Goal: Task Accomplishment & Management: Use online tool/utility

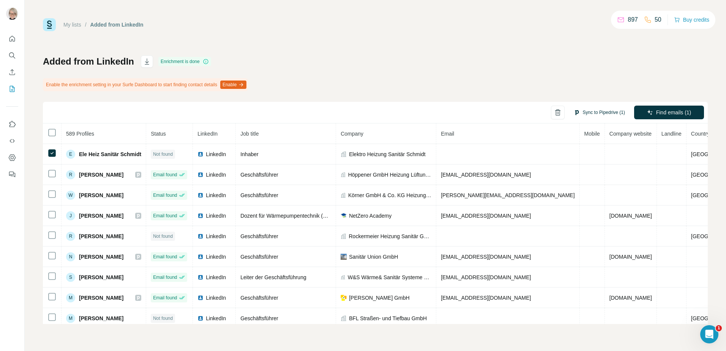
click at [599, 112] on button "Sync to Pipedrive (1)" at bounding box center [600, 112] width 62 height 11
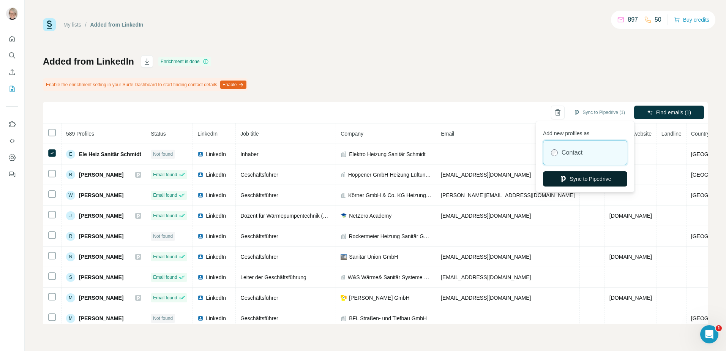
click at [584, 182] on button "Sync to Pipedrive" at bounding box center [585, 178] width 84 height 15
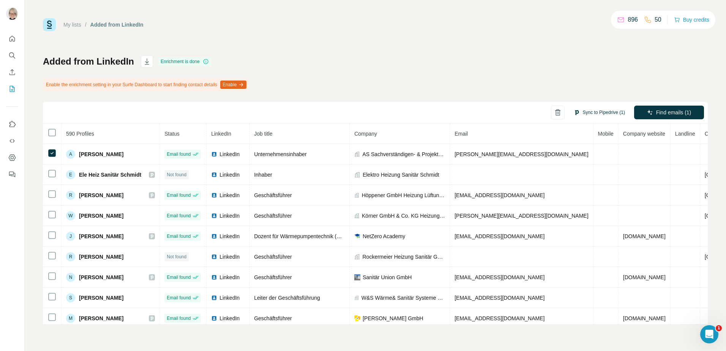
click at [606, 110] on button "Sync to Pipedrive (1)" at bounding box center [600, 112] width 62 height 11
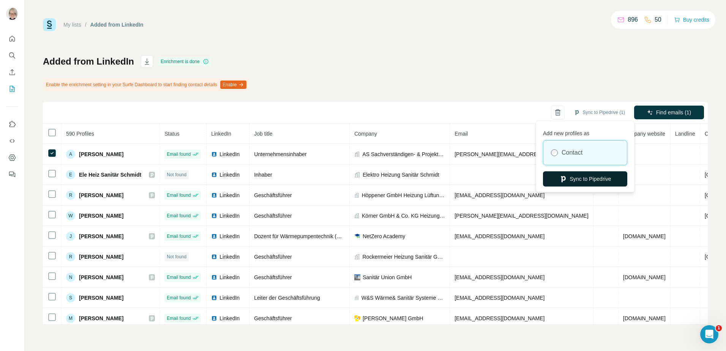
click at [593, 176] on button "Sync to Pipedrive" at bounding box center [585, 178] width 84 height 15
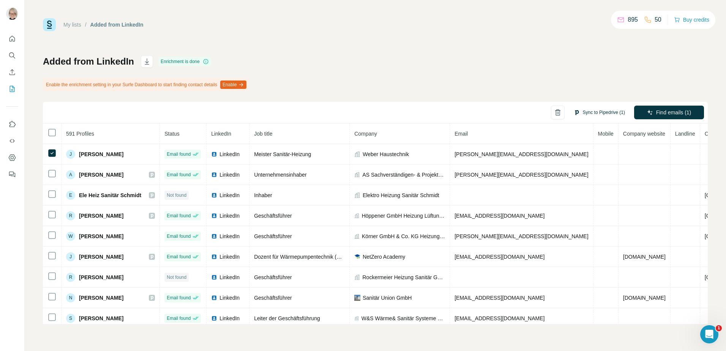
click at [601, 114] on button "Sync to Pipedrive (1)" at bounding box center [600, 112] width 62 height 11
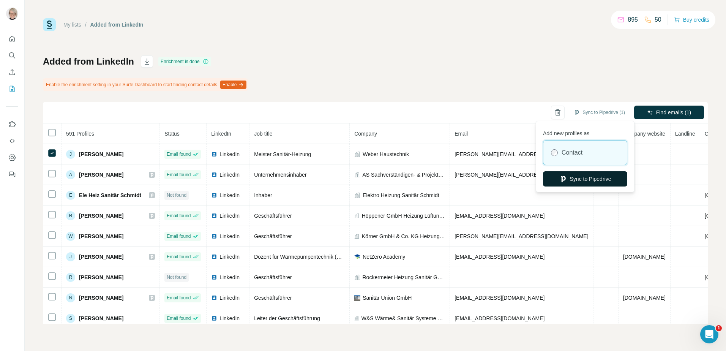
click at [592, 178] on button "Sync to Pipedrive" at bounding box center [585, 178] width 84 height 15
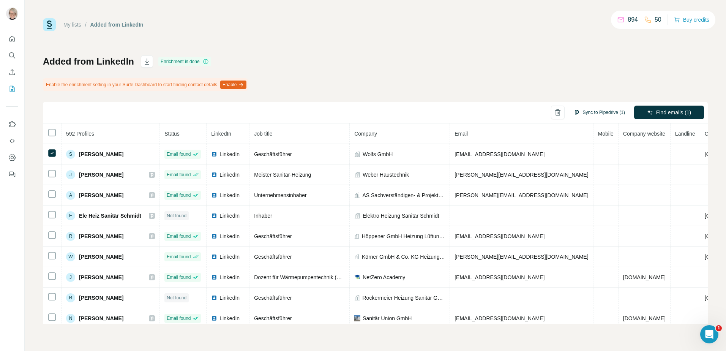
click at [603, 113] on button "Sync to Pipedrive (1)" at bounding box center [600, 112] width 62 height 11
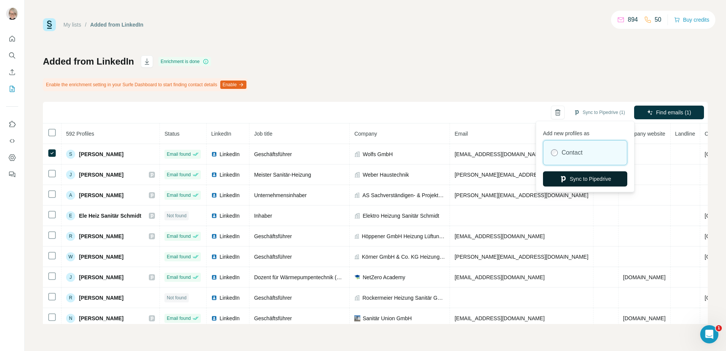
click at [581, 178] on button "Sync to Pipedrive" at bounding box center [585, 178] width 84 height 15
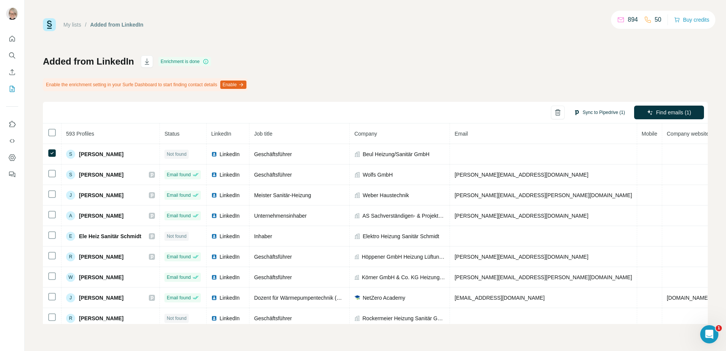
click at [597, 113] on button "Sync to Pipedrive (1)" at bounding box center [600, 112] width 62 height 11
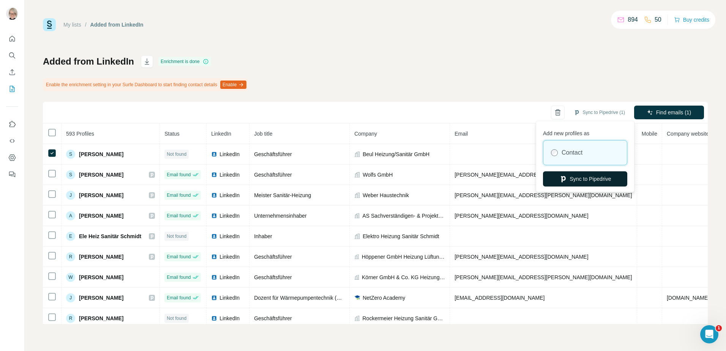
click at [579, 177] on button "Sync to Pipedrive" at bounding box center [585, 178] width 84 height 15
